Goal: Task Accomplishment & Management: Manage account settings

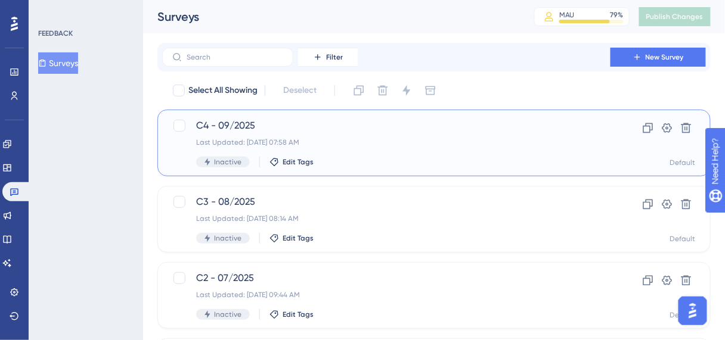
click at [248, 125] on span "C4 - 09/2025" at bounding box center [386, 126] width 380 height 14
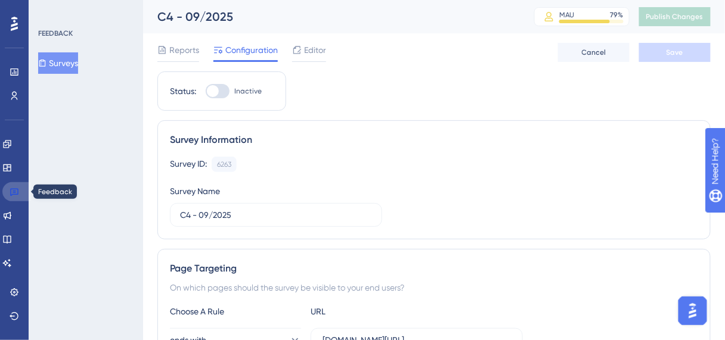
click at [18, 193] on icon at bounding box center [14, 193] width 8 height 8
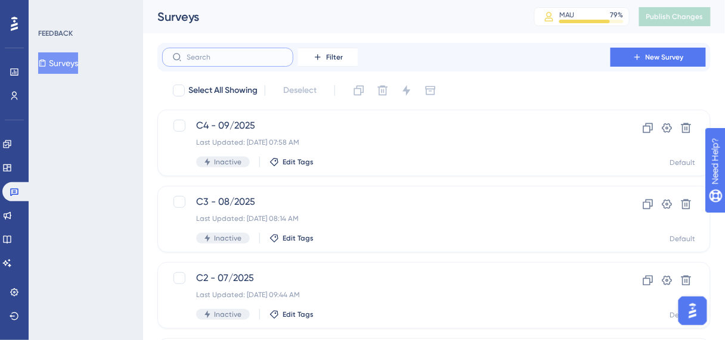
click at [211, 60] on input "text" at bounding box center [235, 57] width 97 height 8
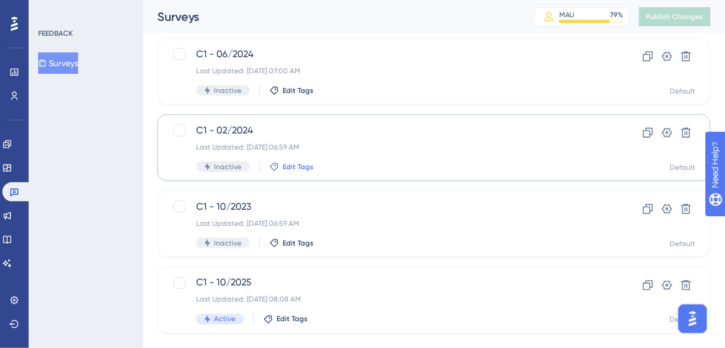
scroll to position [324, 0]
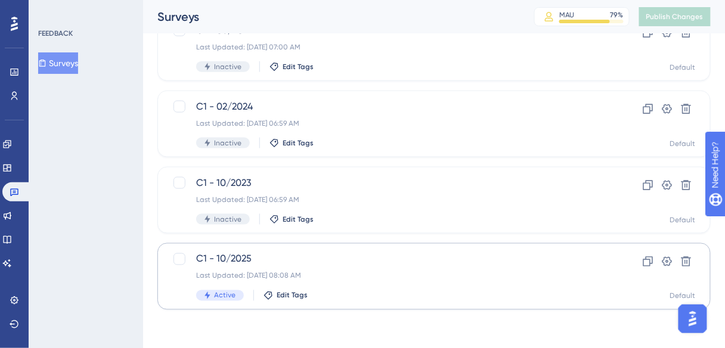
type input "c1"
click at [372, 275] on div "Last Updated: [DATE] 08:08 AM" at bounding box center [386, 276] width 380 height 10
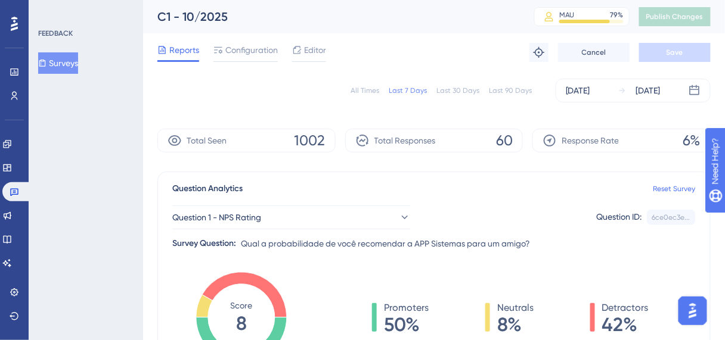
click at [375, 88] on div "All Times" at bounding box center [364, 91] width 29 height 10
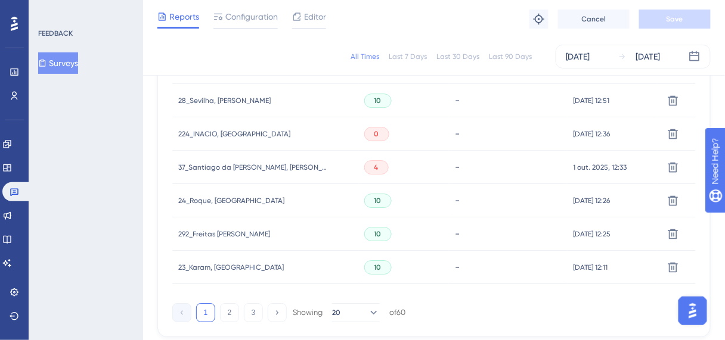
scroll to position [924, 0]
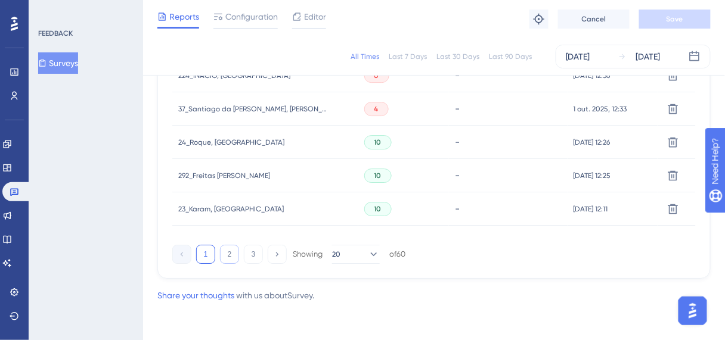
click at [229, 254] on button "2" at bounding box center [229, 254] width 19 height 19
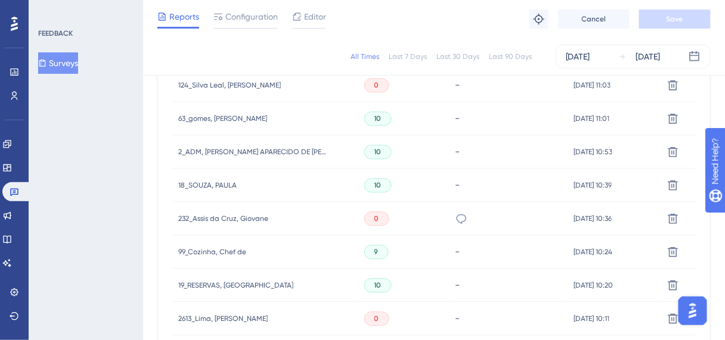
scroll to position [542, 0]
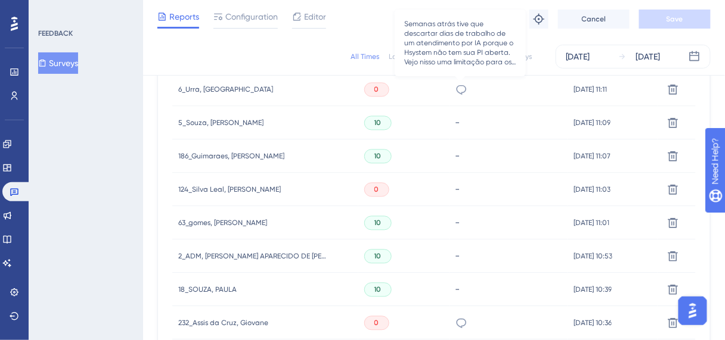
click at [462, 89] on icon at bounding box center [461, 90] width 12 height 12
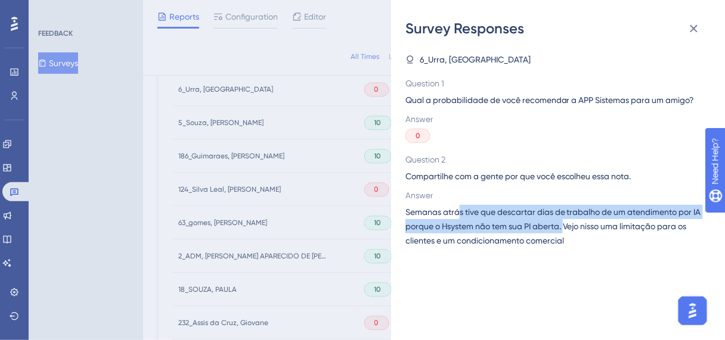
drag, startPoint x: 458, startPoint y: 212, endPoint x: 575, endPoint y: 226, distance: 118.2
click at [575, 226] on span "Semanas atrás tive que descartar dias de trabalho de um atendimento por IA porq…" at bounding box center [553, 226] width 296 height 43
click at [700, 26] on icon at bounding box center [693, 28] width 14 height 14
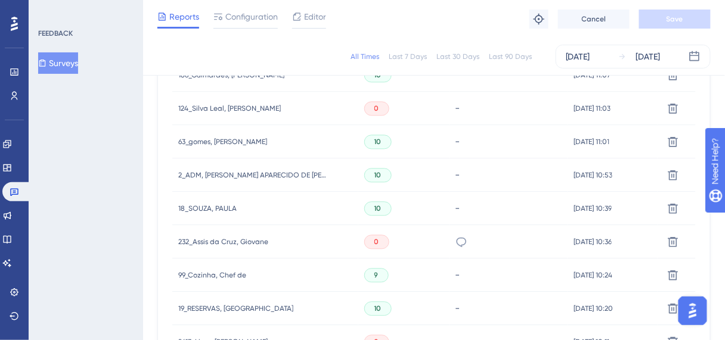
scroll to position [638, 0]
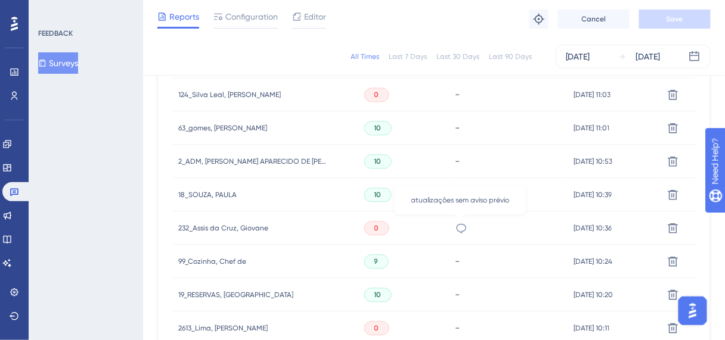
click at [459, 230] on icon at bounding box center [461, 228] width 12 height 12
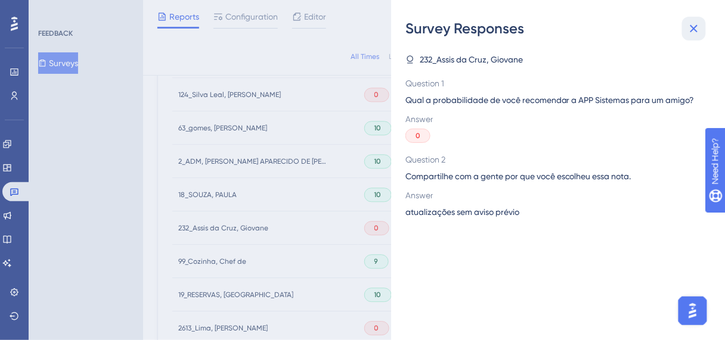
click at [694, 29] on icon at bounding box center [694, 29] width 8 height 8
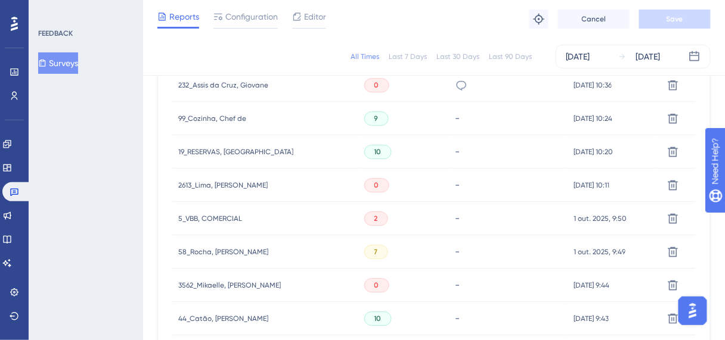
scroll to position [924, 0]
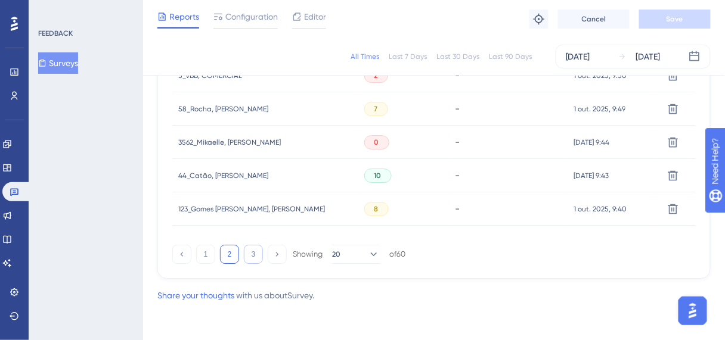
click at [259, 256] on button "3" at bounding box center [253, 254] width 19 height 19
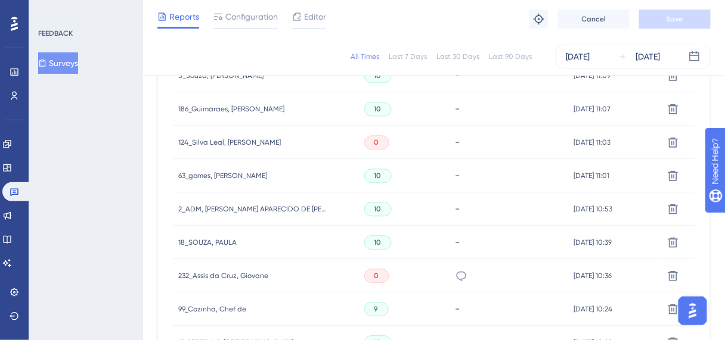
scroll to position [352, 0]
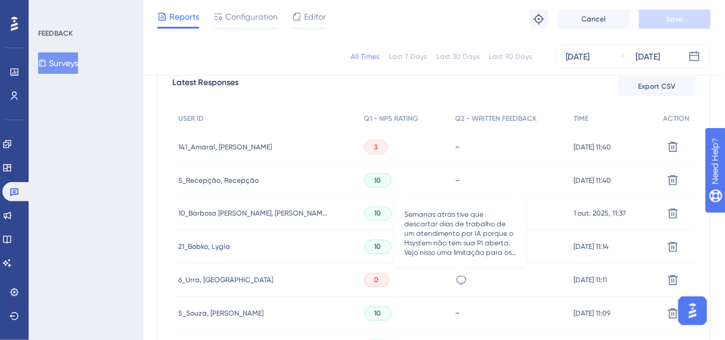
click at [459, 282] on icon at bounding box center [461, 281] width 12 height 12
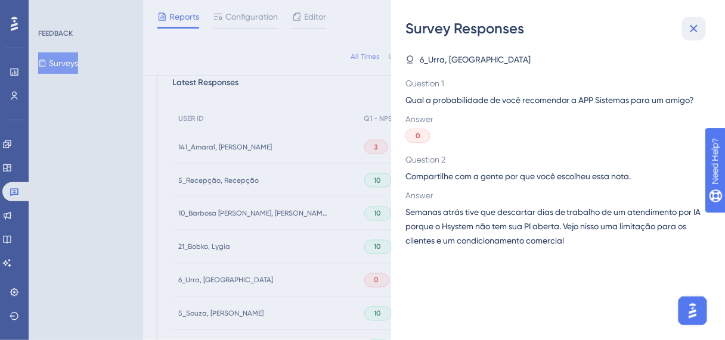
drag, startPoint x: 691, startPoint y: 29, endPoint x: 514, endPoint y: 112, distance: 195.4
click at [690, 29] on icon at bounding box center [693, 28] width 14 height 14
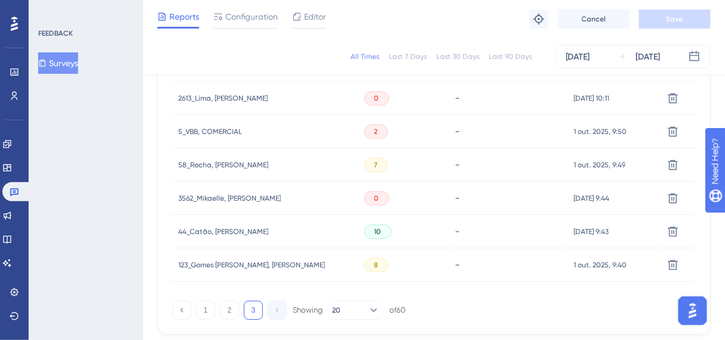
scroll to position [685, 0]
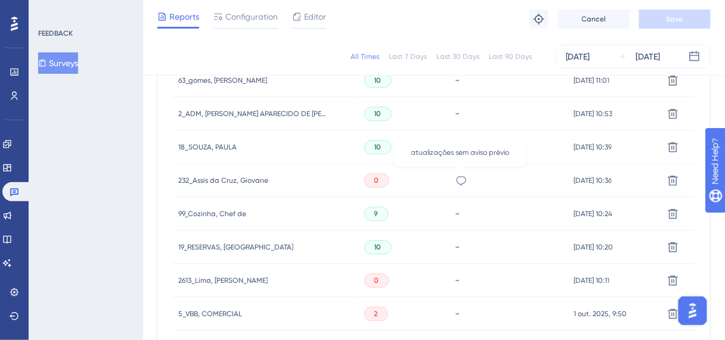
click at [464, 178] on icon at bounding box center [461, 181] width 10 height 10
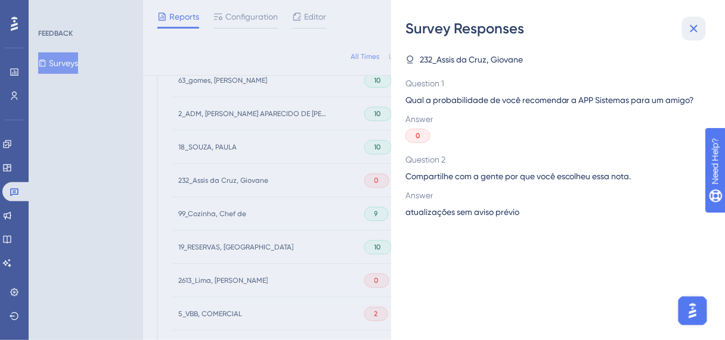
drag, startPoint x: 686, startPoint y: 33, endPoint x: 660, endPoint y: 41, distance: 27.9
click at [686, 33] on button at bounding box center [694, 29] width 24 height 24
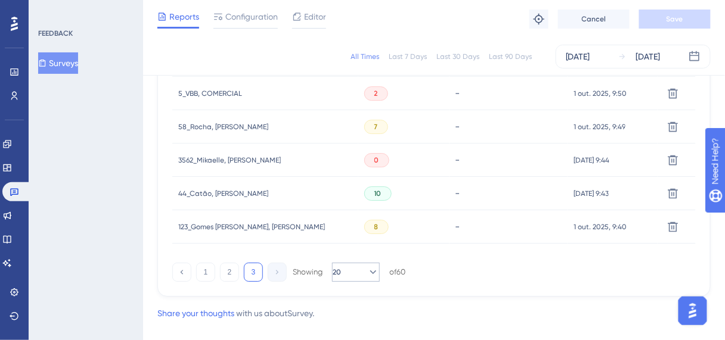
scroll to position [924, 0]
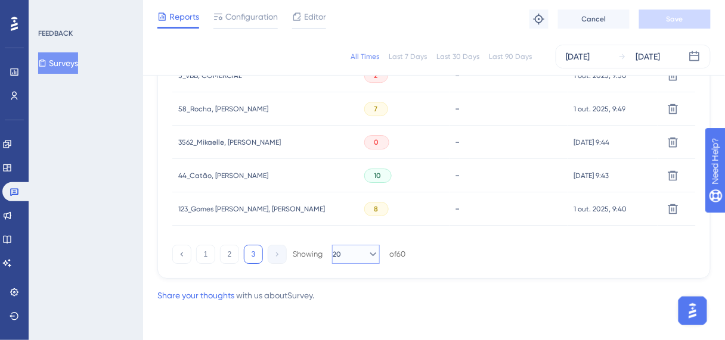
click at [341, 254] on span "20" at bounding box center [337, 255] width 8 height 10
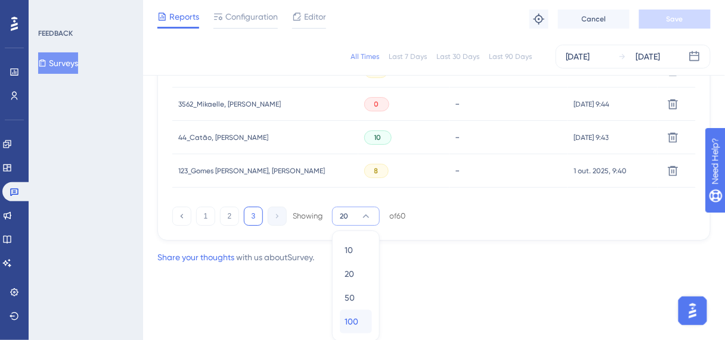
click at [357, 321] on span "100" at bounding box center [351, 322] width 14 height 14
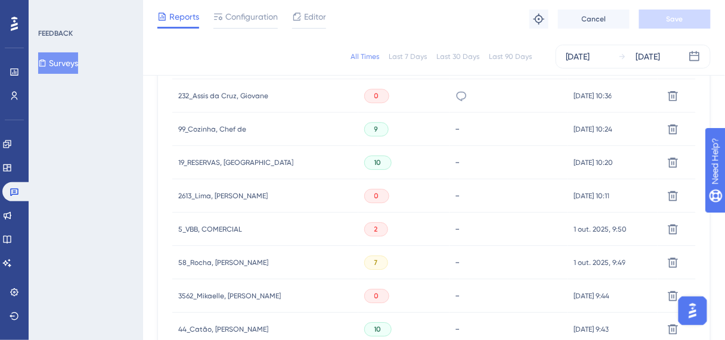
scroll to position [756, 0]
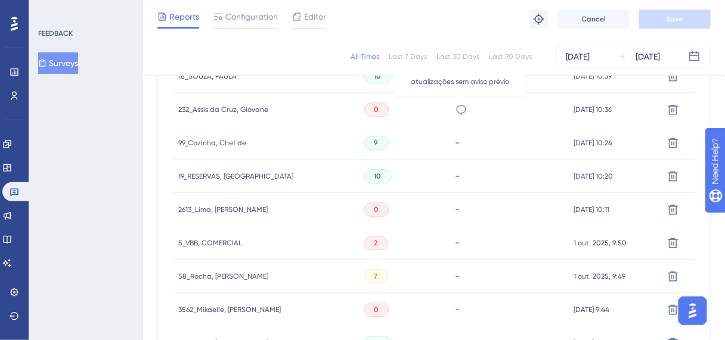
click at [456, 110] on icon at bounding box center [461, 110] width 12 height 12
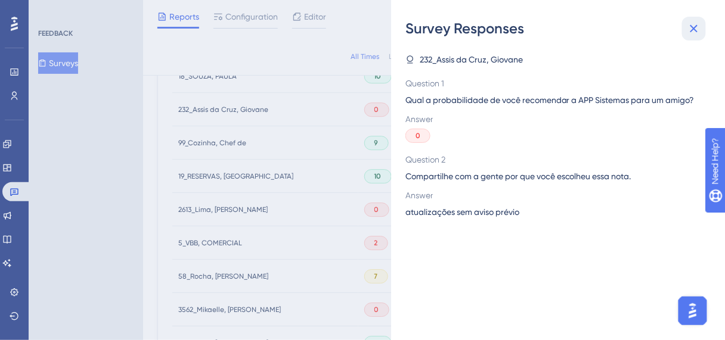
drag, startPoint x: 700, startPoint y: 30, endPoint x: 645, endPoint y: 46, distance: 57.3
click at [699, 30] on icon at bounding box center [693, 28] width 14 height 14
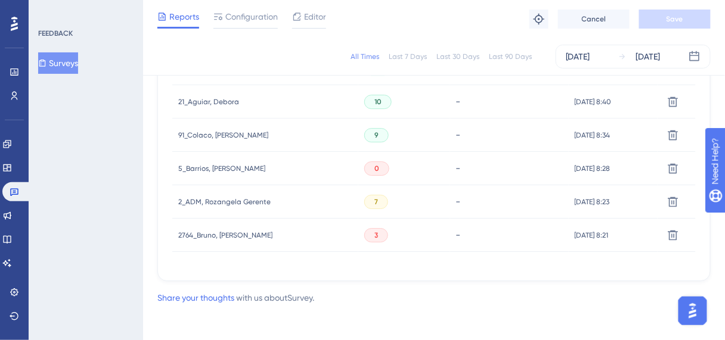
scroll to position [899, 0]
